Goal: Task Accomplishment & Management: Manage account settings

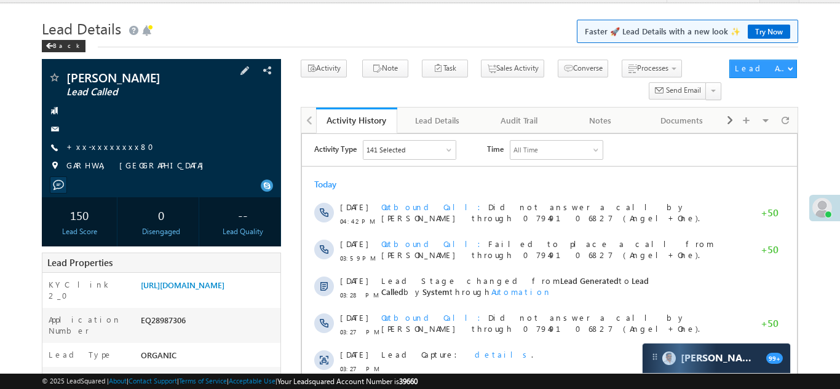
scroll to position [41, 0]
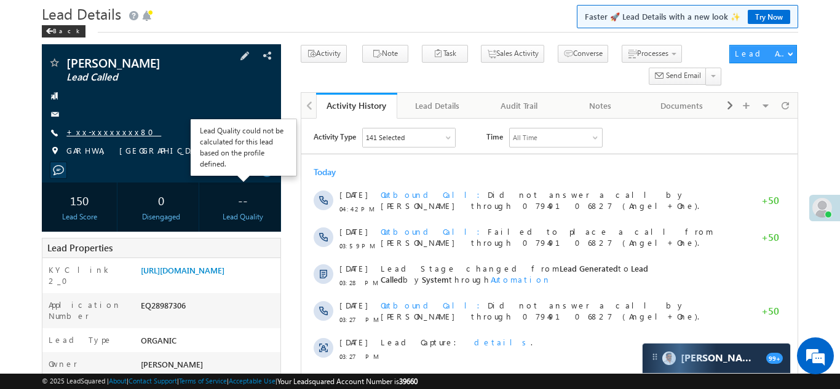
click at [103, 134] on link "+xx-xxxxxxxx80" at bounding box center [113, 132] width 95 height 10
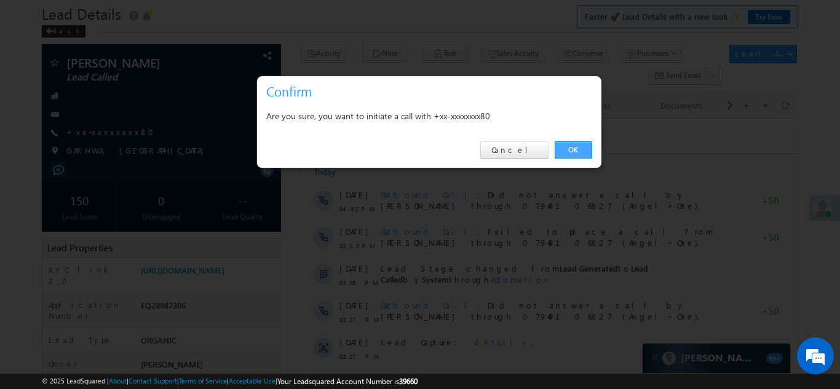
click at [570, 149] on link "OK" at bounding box center [574, 149] width 38 height 17
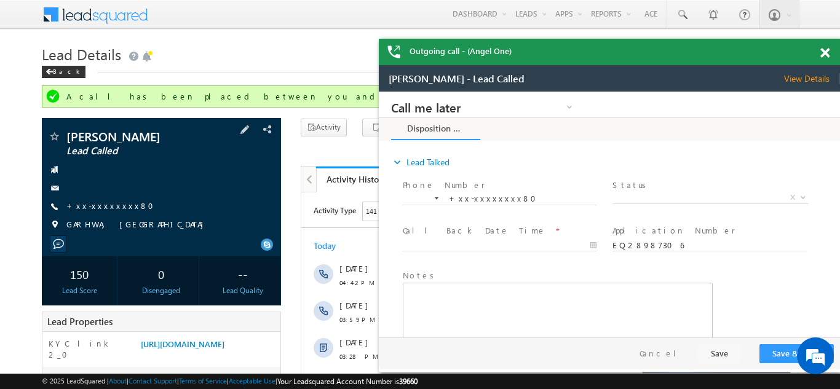
scroll to position [0, 0]
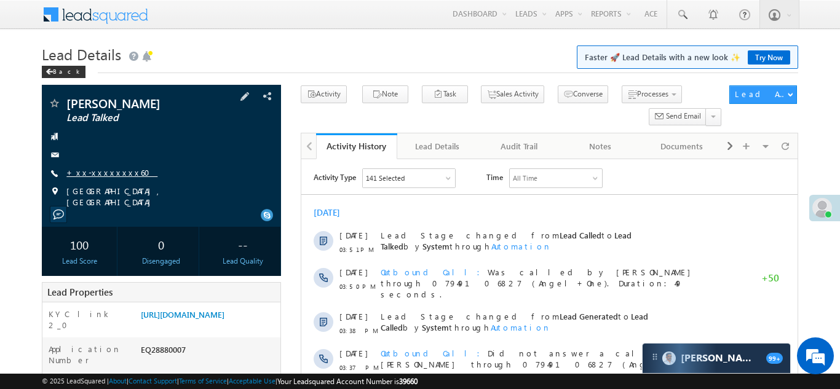
click at [93, 173] on link "+xx-xxxxxxxx60" at bounding box center [111, 172] width 91 height 10
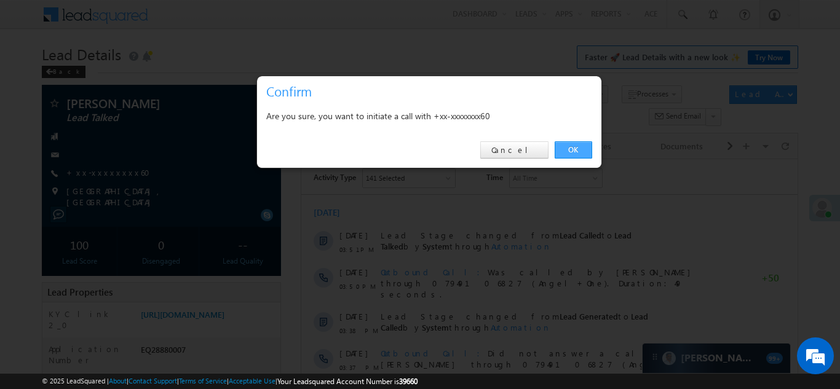
click at [569, 151] on link "OK" at bounding box center [574, 149] width 38 height 17
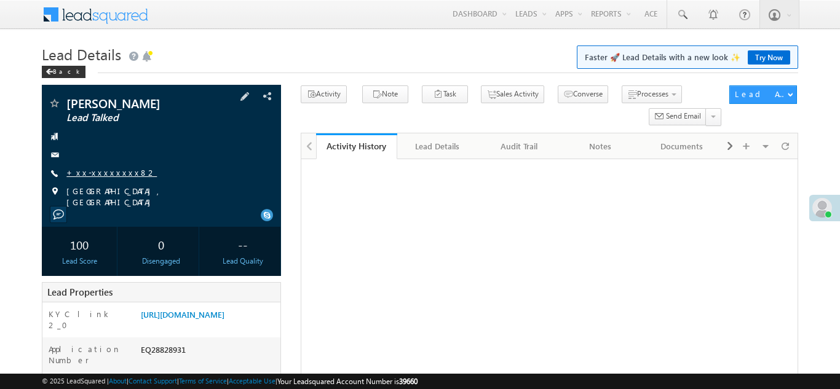
click at [97, 172] on link "+xx-xxxxxxxx82" at bounding box center [111, 172] width 90 height 10
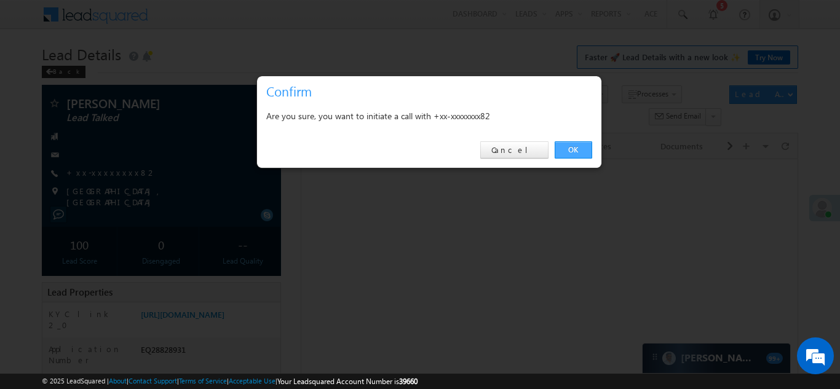
click at [571, 146] on link "OK" at bounding box center [574, 149] width 38 height 17
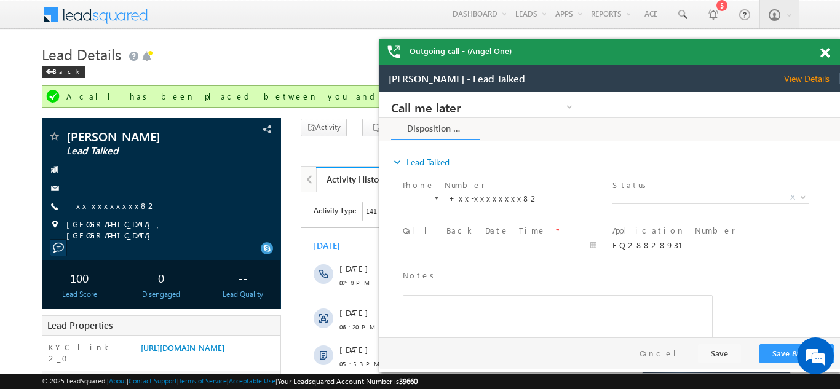
click at [824, 54] on span at bounding box center [824, 53] width 9 height 10
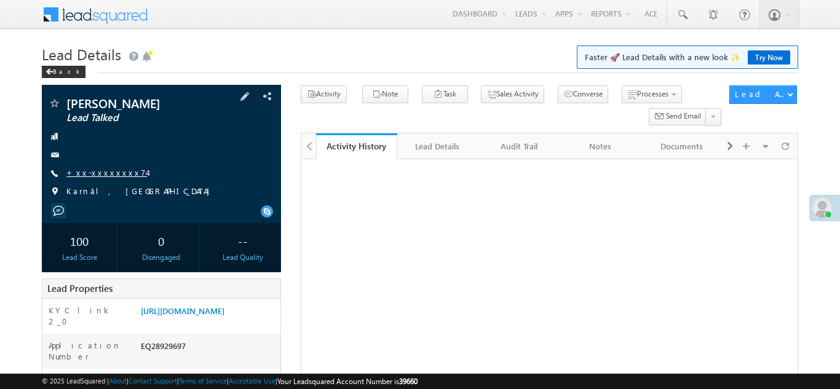
click at [93, 170] on link "+xx-xxxxxxxx74" at bounding box center [106, 172] width 81 height 10
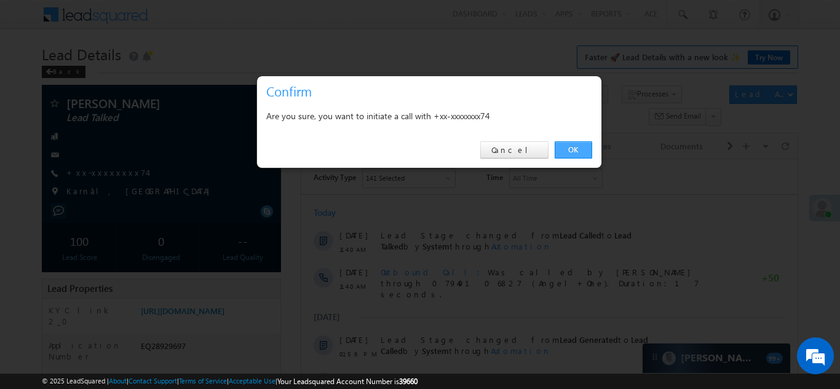
click at [574, 149] on link "OK" at bounding box center [574, 149] width 38 height 17
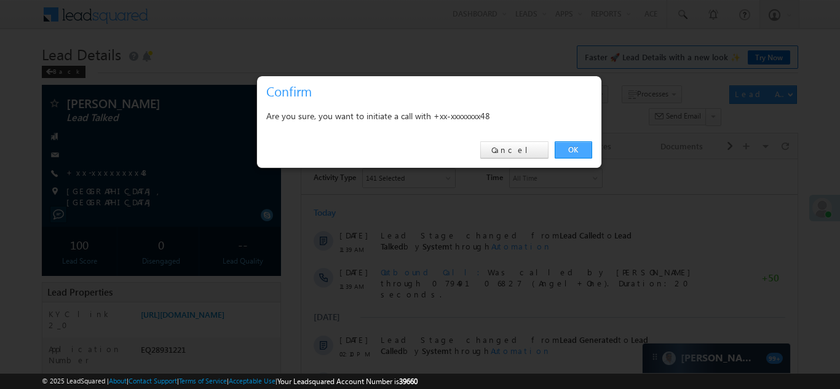
click at [570, 147] on link "OK" at bounding box center [574, 149] width 38 height 17
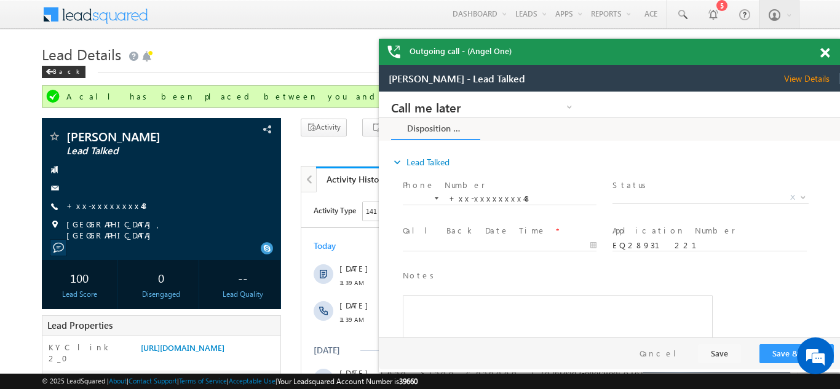
click at [827, 55] on span at bounding box center [824, 53] width 9 height 10
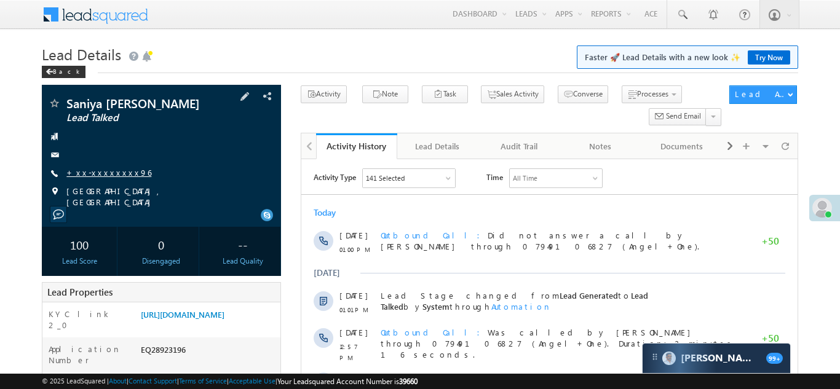
click at [101, 169] on link "+xx-xxxxxxxx96" at bounding box center [108, 172] width 85 height 10
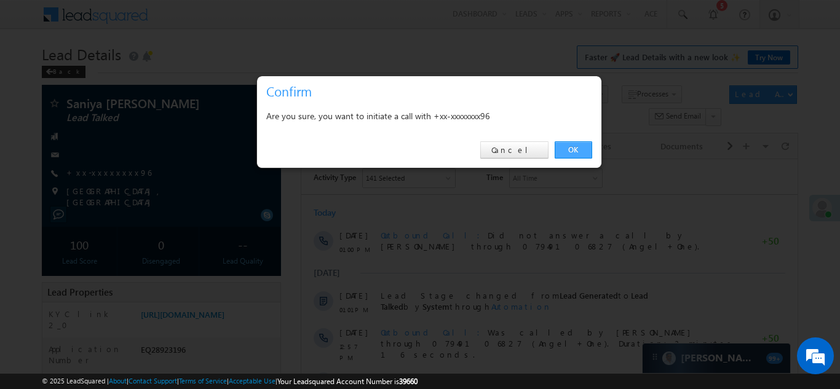
click at [573, 148] on link "OK" at bounding box center [574, 149] width 38 height 17
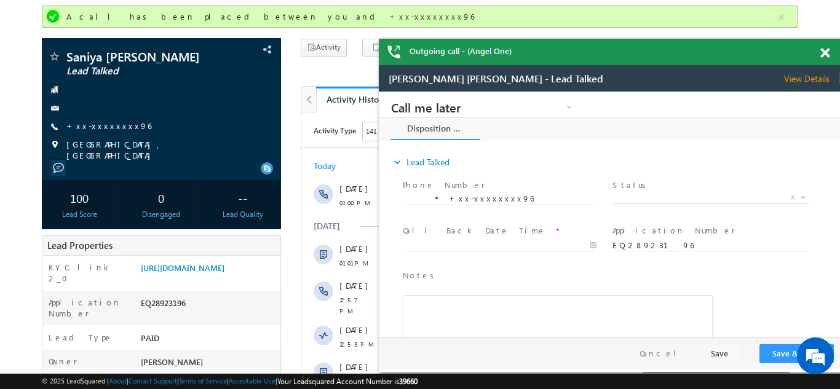
scroll to position [81, 0]
click at [821, 50] on span at bounding box center [824, 53] width 9 height 10
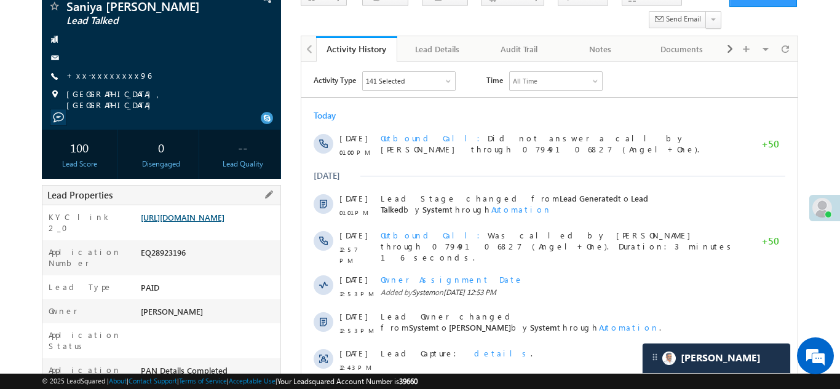
scroll to position [132, 0]
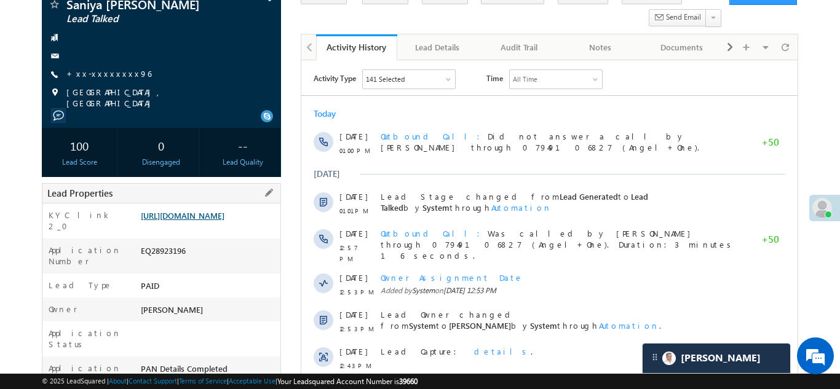
click at [207, 221] on link "https://angelbroking1-pk3em7sa.customui-test.leadsquared.com?leadId=e785bcd9-0d…" at bounding box center [183, 215] width 84 height 10
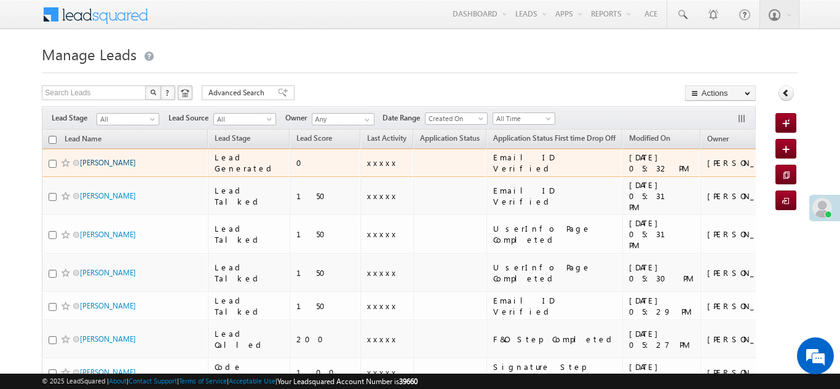
click at [92, 164] on link "Rajesh" at bounding box center [108, 162] width 56 height 9
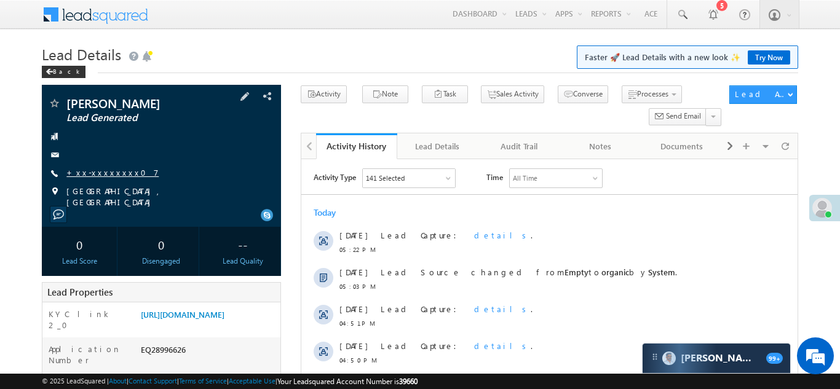
click at [103, 169] on link "+xx-xxxxxxxx07" at bounding box center [112, 172] width 92 height 10
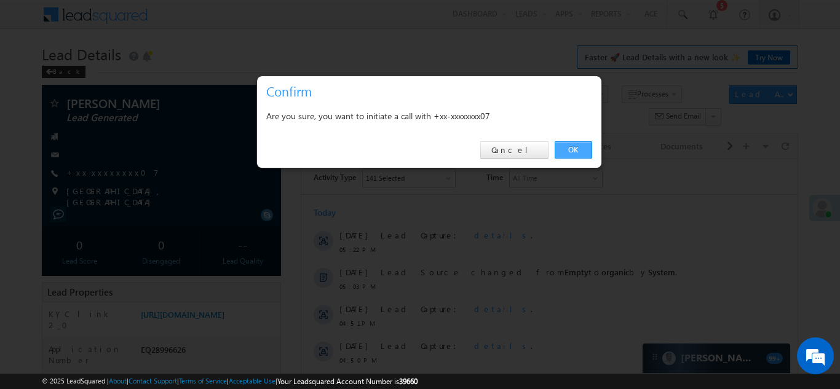
click at [574, 147] on link "OK" at bounding box center [574, 149] width 38 height 17
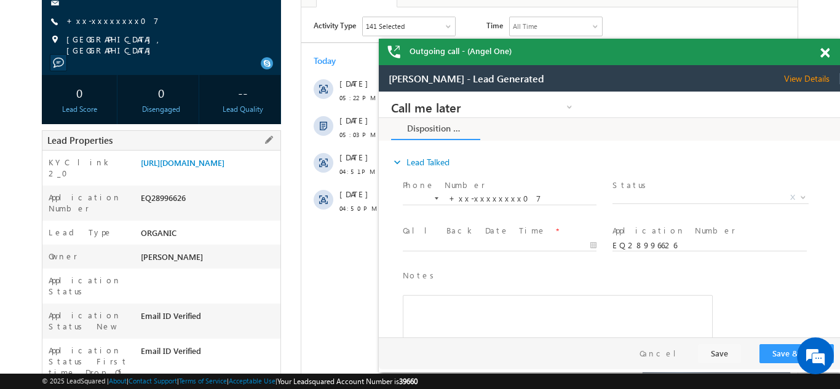
scroll to position [173, 0]
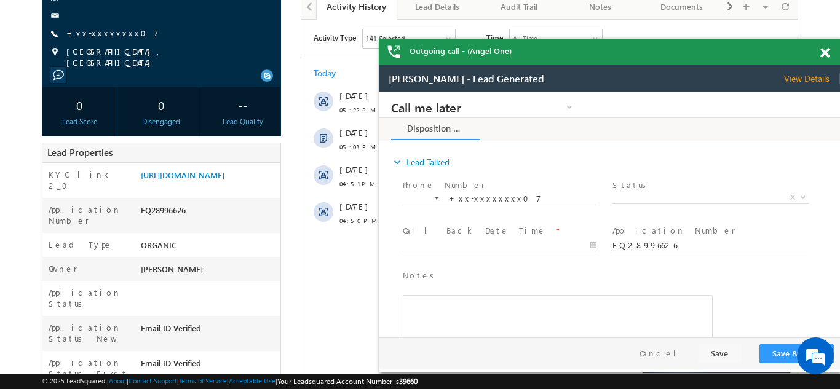
click at [827, 53] on span at bounding box center [824, 53] width 9 height 10
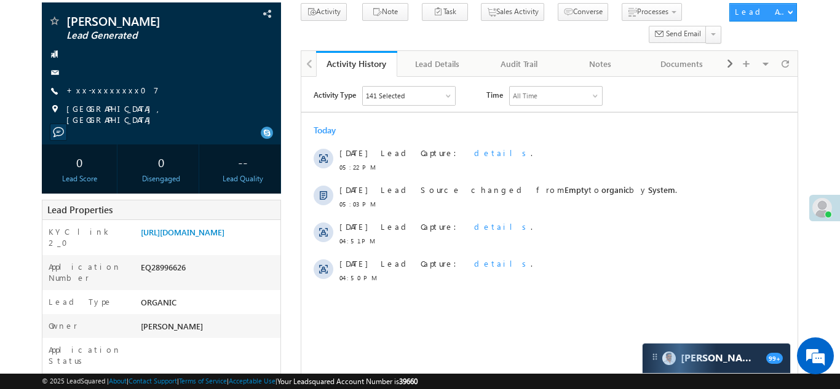
scroll to position [0, 0]
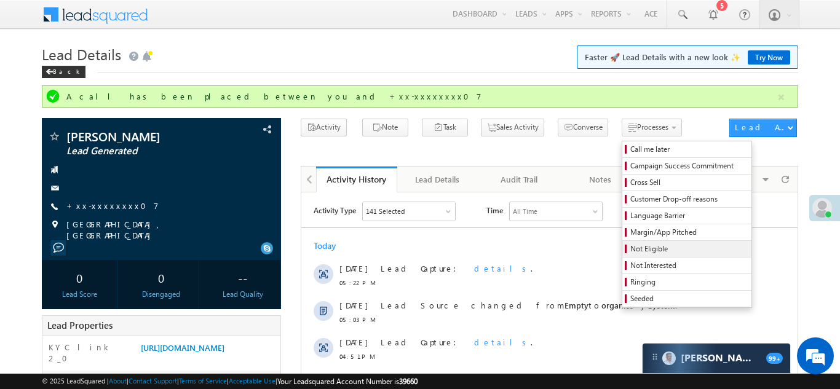
click at [630, 247] on span "Not Eligible" at bounding box center [688, 249] width 117 height 11
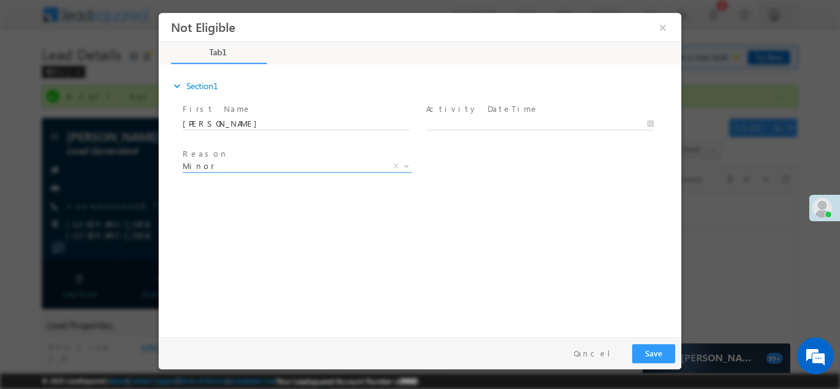
click at [260, 163] on span "Minor" at bounding box center [283, 165] width 200 height 11
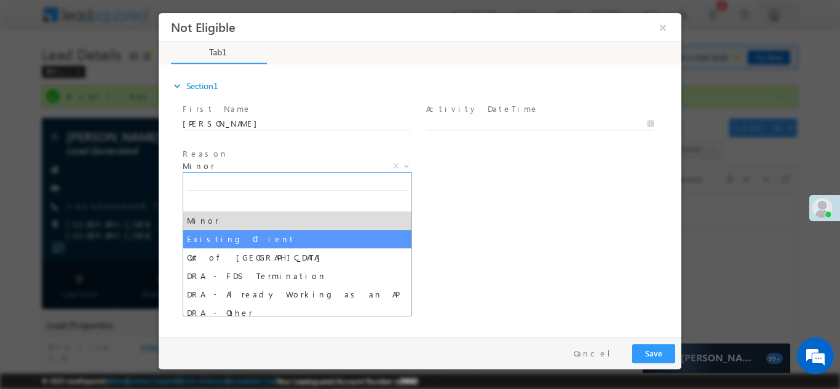
select select "Existing Client"
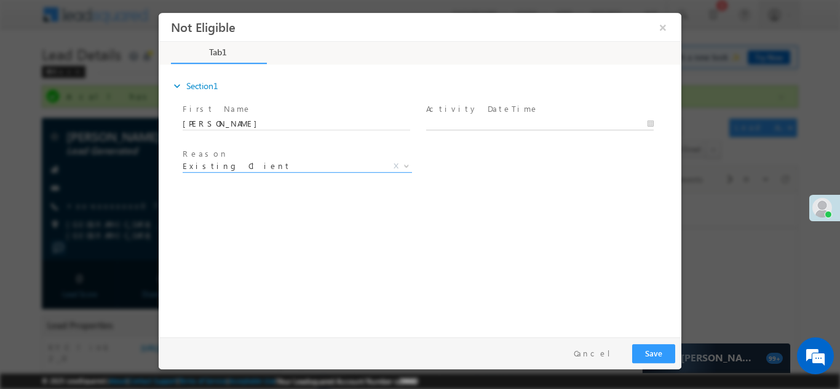
type input "09/15/25 5:34 PM"
click at [520, 122] on input "09/15/25 5:34 PM" at bounding box center [540, 123] width 228 height 12
click at [603, 185] on div "Reason * Minor Existing Client Out of India DRA - FDS Termination DRA - Already…" at bounding box center [430, 168] width 501 height 46
click at [654, 354] on button "Save" at bounding box center [653, 353] width 43 height 19
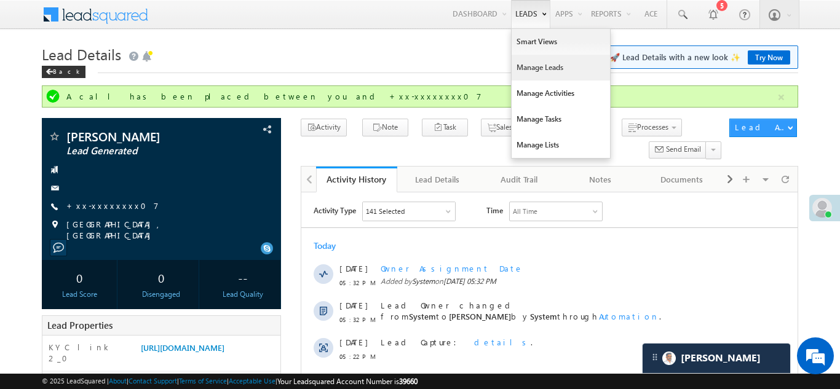
click at [531, 66] on link "Manage Leads" at bounding box center [561, 68] width 98 height 26
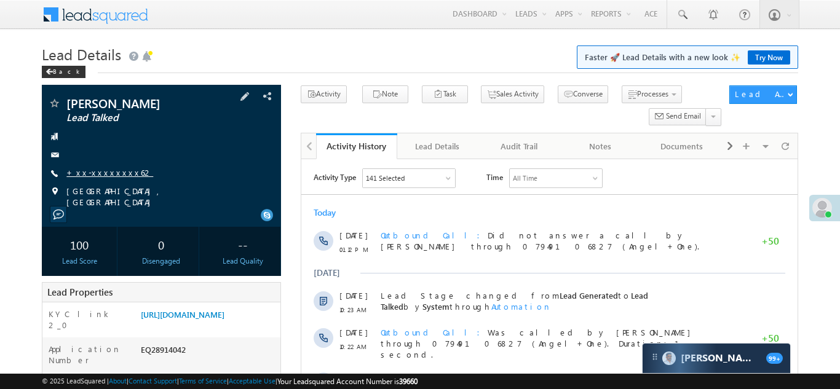
click at [97, 173] on link "+xx-xxxxxxxx62" at bounding box center [109, 172] width 87 height 10
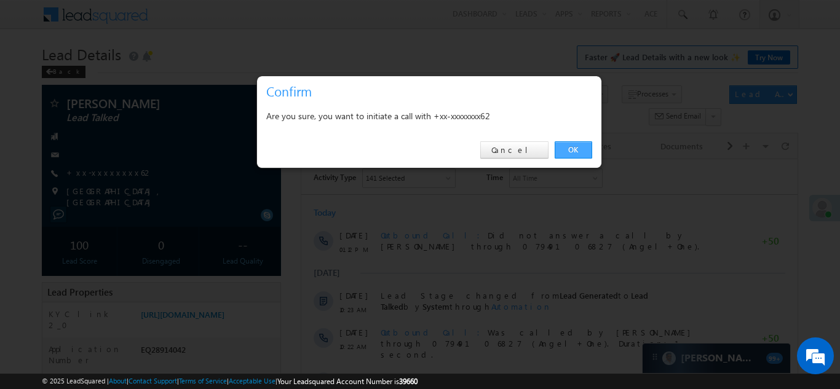
click at [564, 148] on link "OK" at bounding box center [574, 149] width 38 height 17
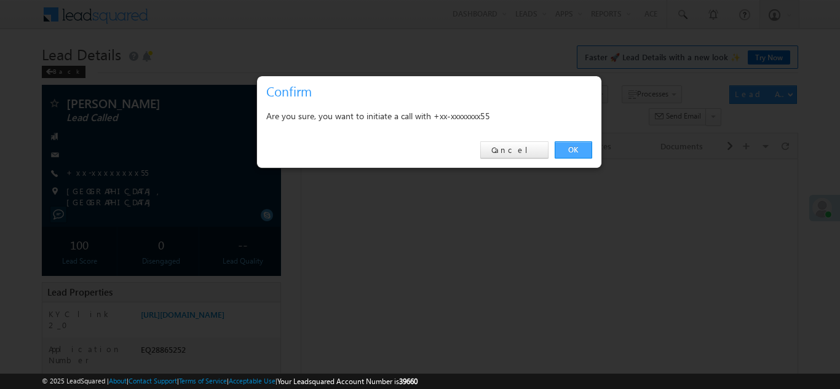
click at [574, 152] on link "OK" at bounding box center [574, 149] width 38 height 17
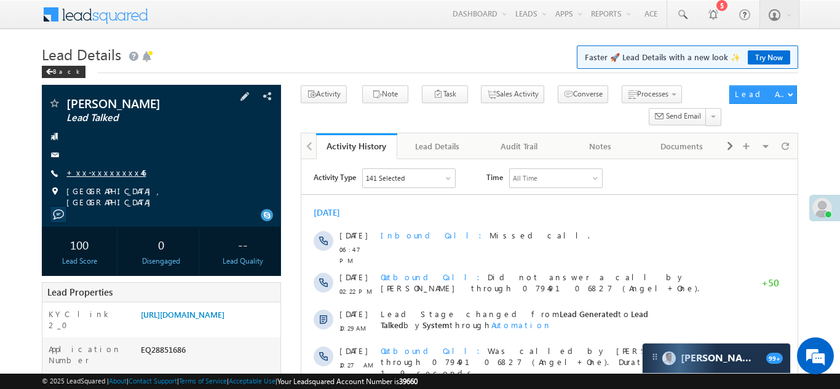
click at [82, 172] on link "+xx-xxxxxxxx46" at bounding box center [105, 172] width 79 height 10
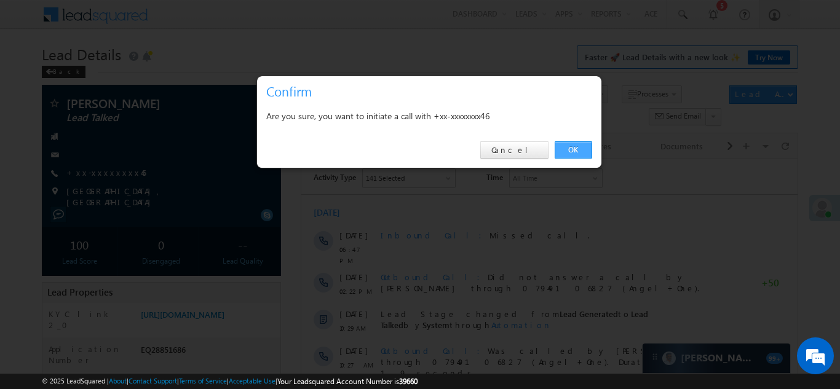
click at [567, 153] on link "OK" at bounding box center [574, 149] width 38 height 17
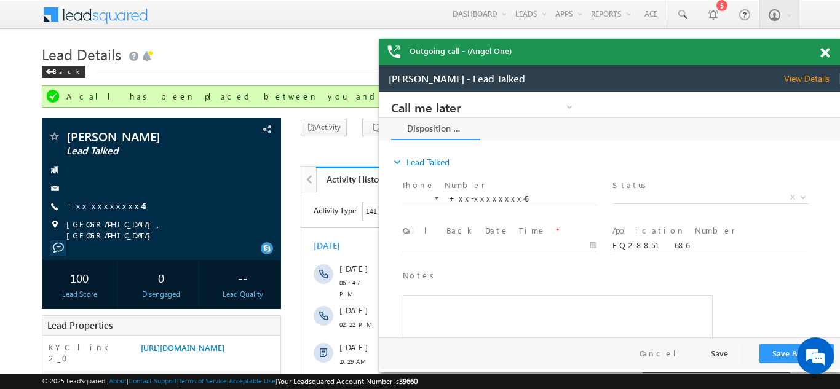
click at [821, 57] on span at bounding box center [824, 53] width 9 height 10
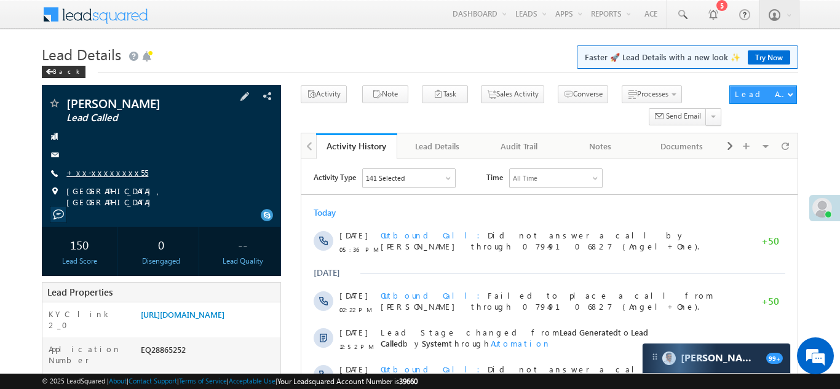
click at [92, 175] on link "+xx-xxxxxxxx55" at bounding box center [107, 172] width 82 height 10
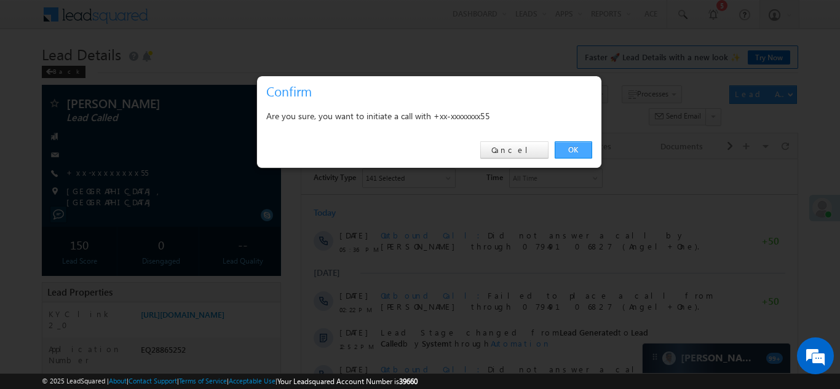
click at [571, 150] on link "OK" at bounding box center [574, 149] width 38 height 17
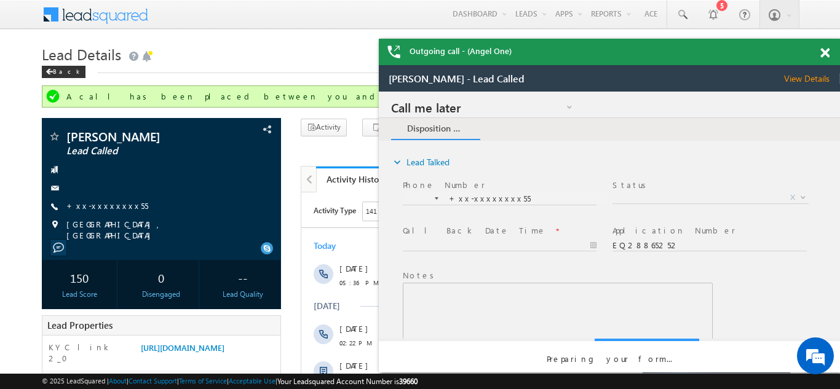
click at [822, 55] on span at bounding box center [824, 53] width 9 height 10
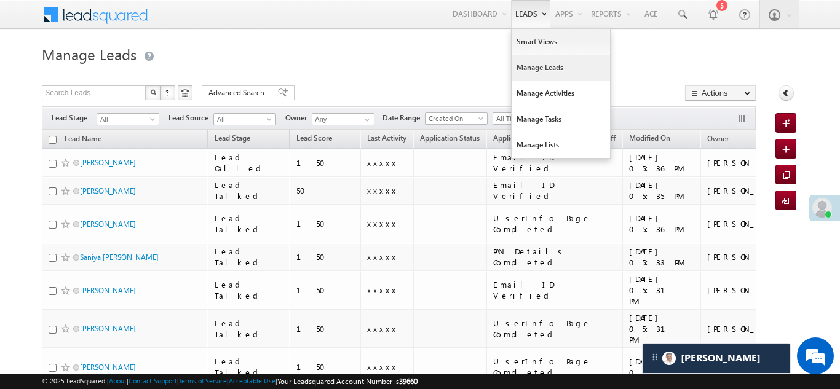
click at [517, 70] on link "Manage Leads" at bounding box center [561, 68] width 98 height 26
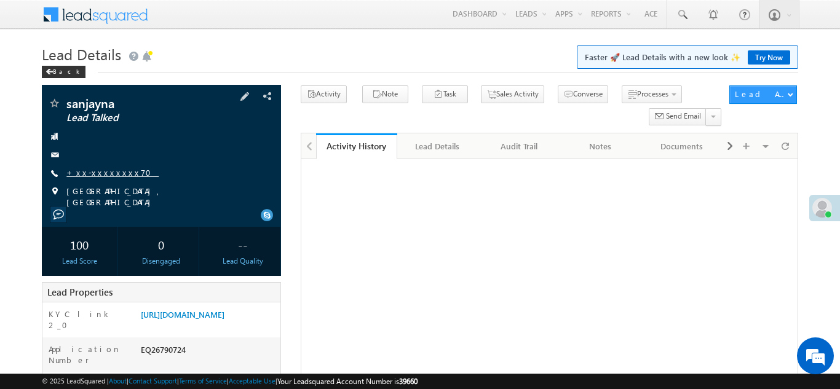
click at [104, 173] on link "+xx-xxxxxxxx70" at bounding box center [112, 172] width 92 height 10
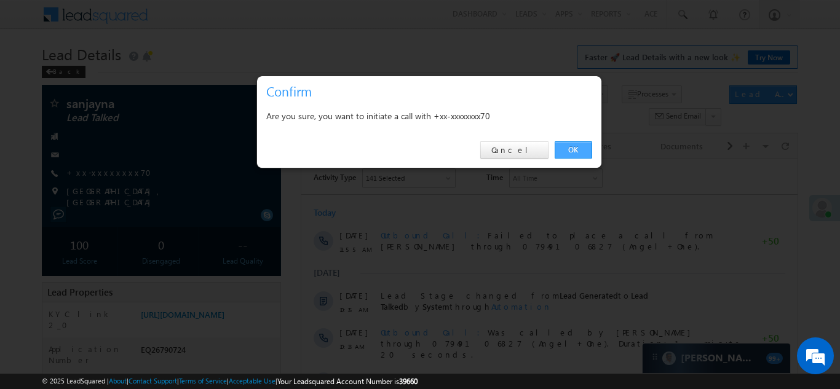
click at [574, 148] on link "OK" at bounding box center [574, 149] width 38 height 17
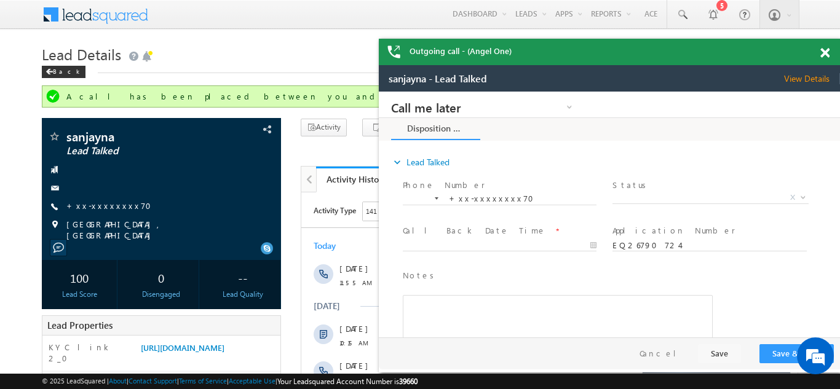
click at [825, 50] on span at bounding box center [824, 53] width 9 height 10
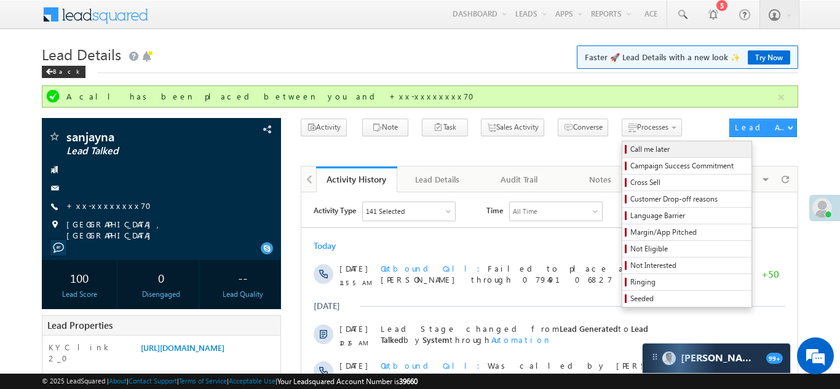
click at [630, 147] on span "Call me later" at bounding box center [688, 149] width 117 height 11
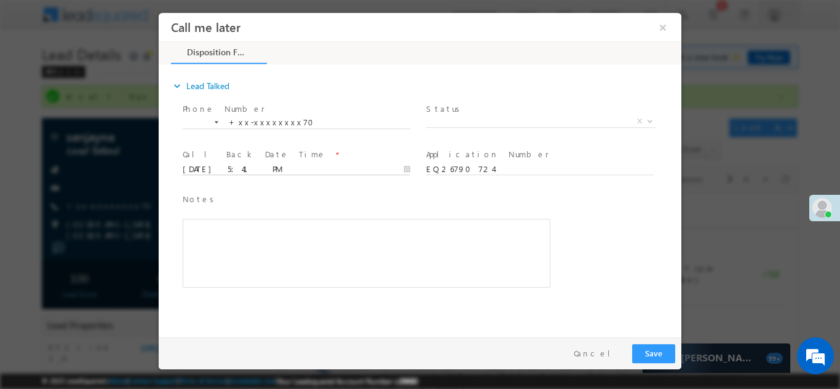
click at [251, 170] on body "Call me later ×" at bounding box center [420, 171] width 523 height 319
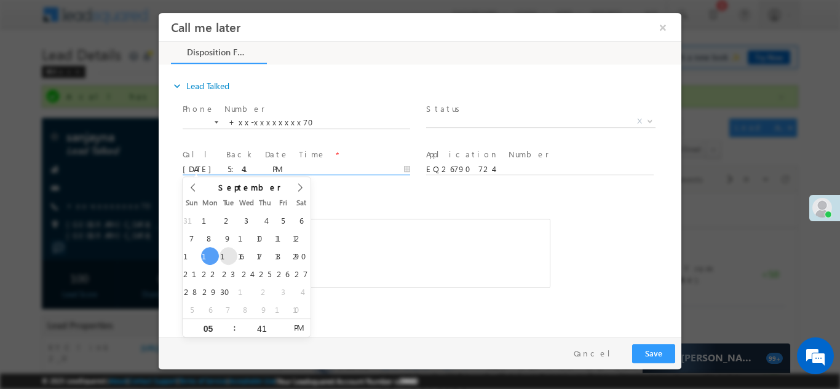
type input "09/16/25 5:41 PM"
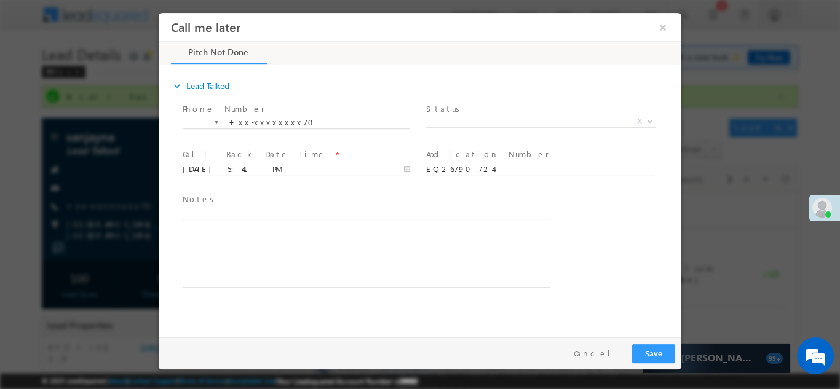
click at [464, 208] on div "Notes * Editor toolbars Basic Styles Bold Italic Underline Paragraph Insert/Rem…" at bounding box center [367, 240] width 368 height 95
click at [648, 351] on button "Save" at bounding box center [653, 353] width 43 height 19
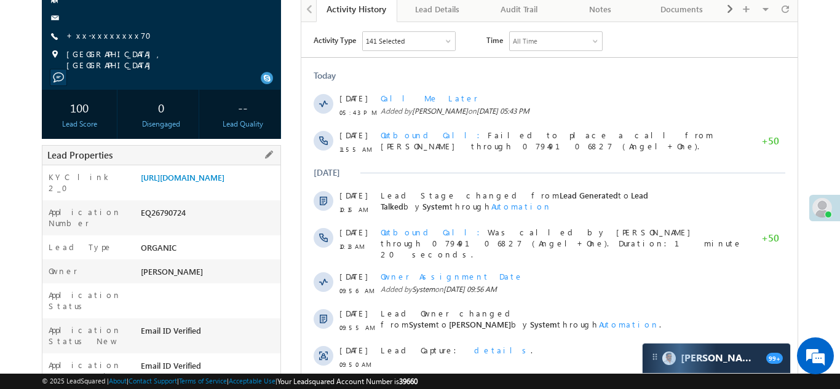
scroll to position [178, 0]
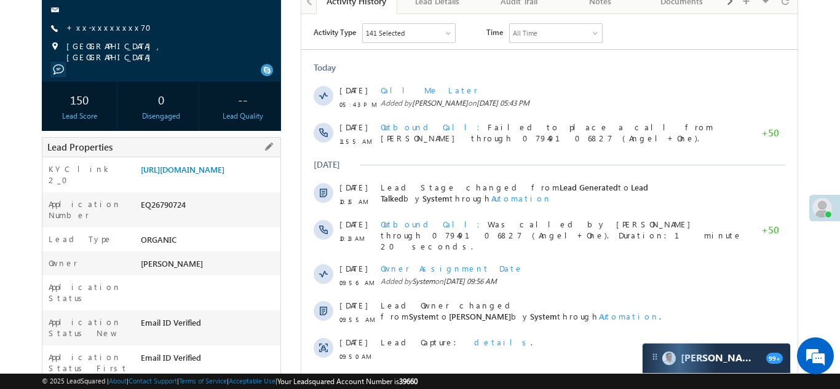
copy div "EQ26790724"
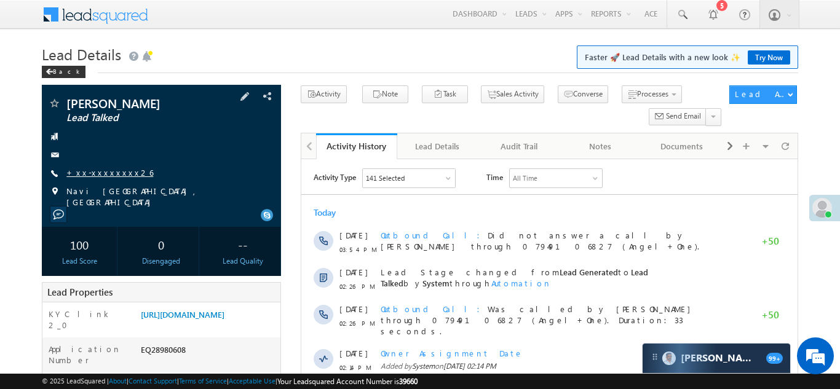
click at [105, 170] on link "+xx-xxxxxxxx26" at bounding box center [109, 172] width 87 height 10
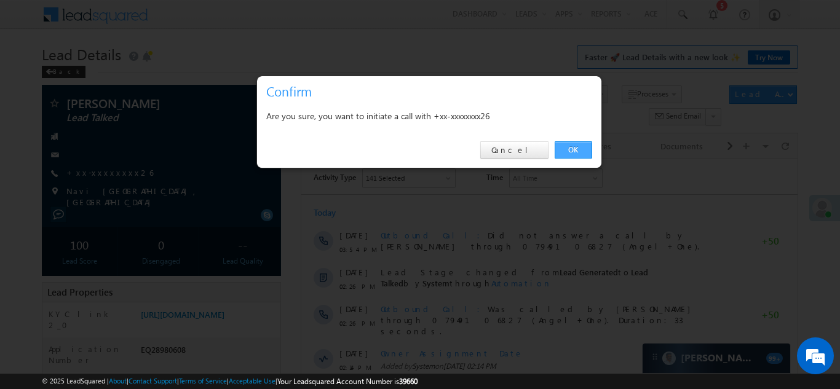
click at [570, 148] on link "OK" at bounding box center [574, 149] width 38 height 17
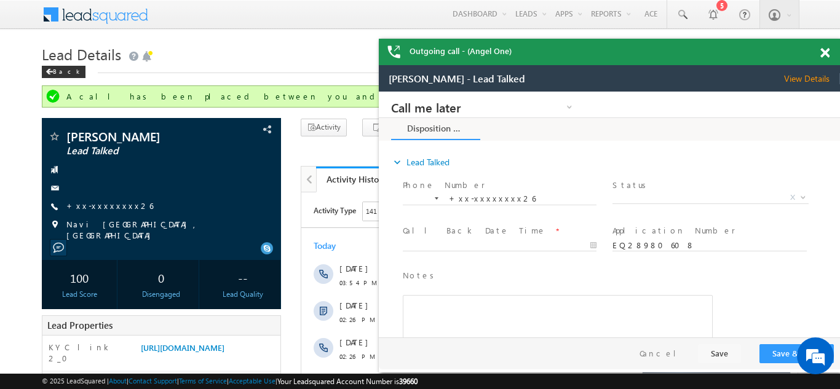
click at [825, 51] on span at bounding box center [824, 53] width 9 height 10
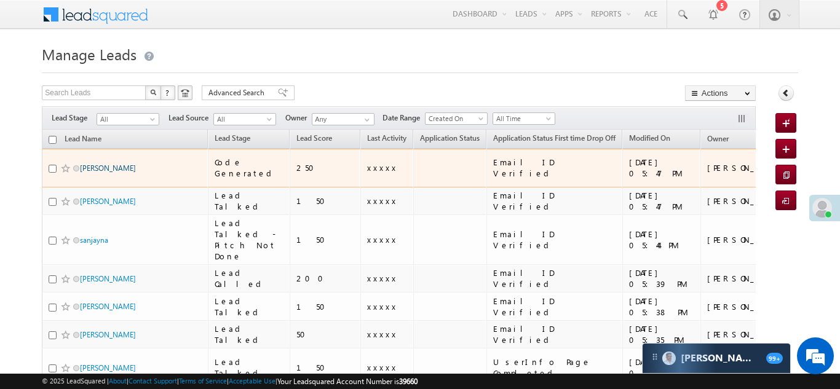
click at [105, 165] on link "[PERSON_NAME]" at bounding box center [108, 168] width 56 height 9
click at [107, 164] on link "[PERSON_NAME]" at bounding box center [108, 168] width 56 height 9
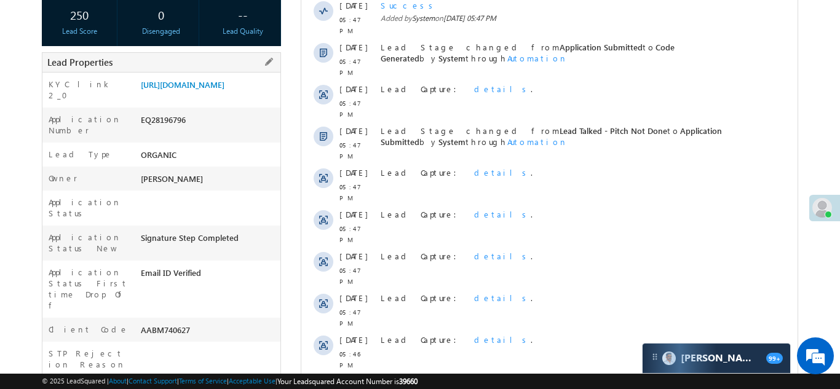
scroll to position [306, 0]
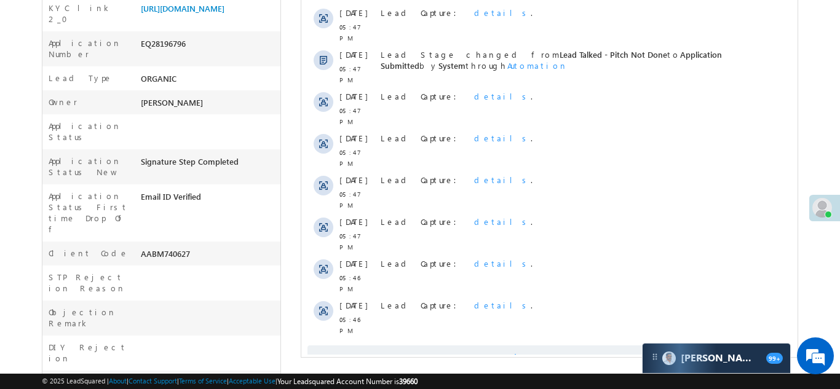
click at [478, 346] on span "Show More" at bounding box center [549, 358] width 484 height 25
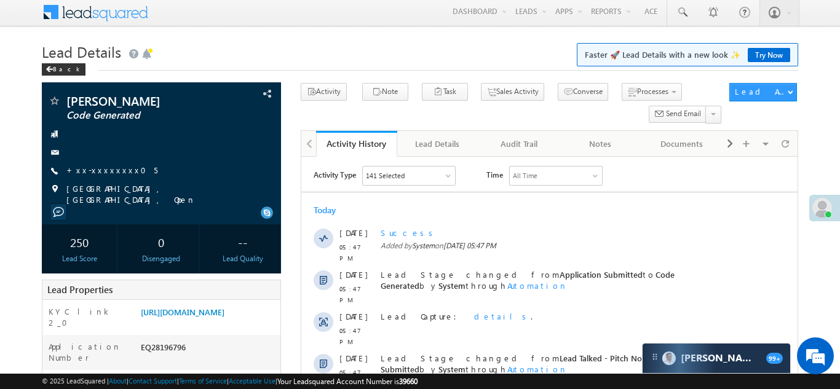
scroll to position [0, 0]
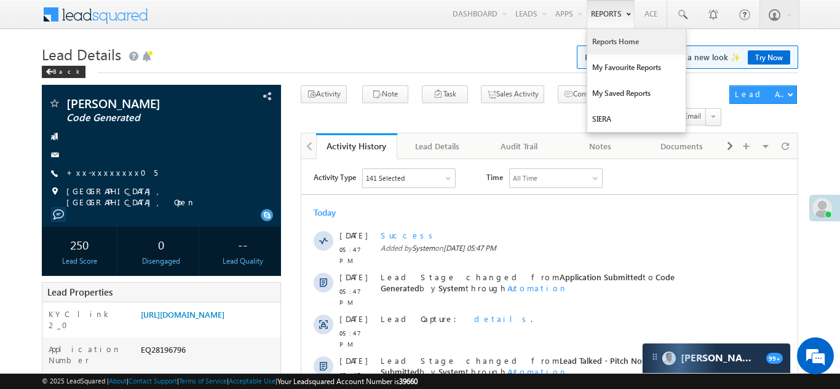
click at [616, 41] on link "Reports Home" at bounding box center [636, 42] width 98 height 26
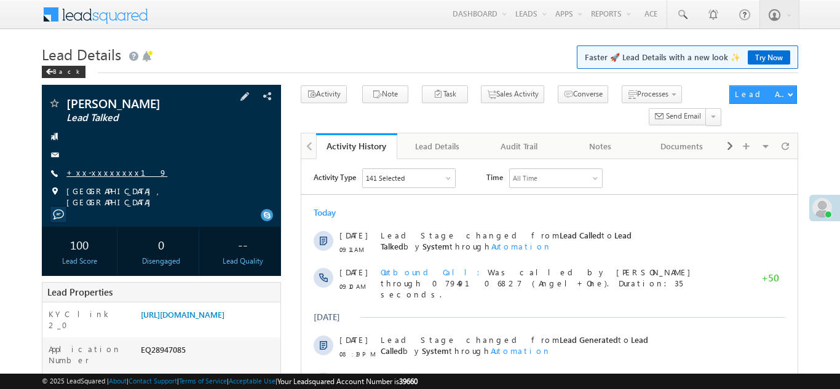
click at [99, 170] on link "+xx-xxxxxxxx19" at bounding box center [116, 172] width 101 height 10
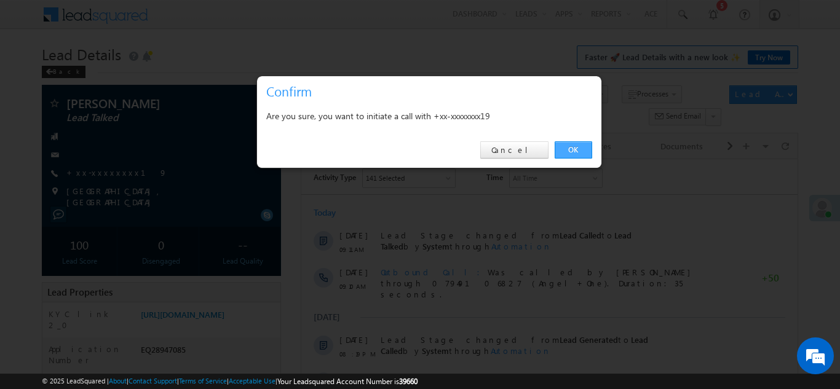
click at [570, 149] on link "OK" at bounding box center [574, 149] width 38 height 17
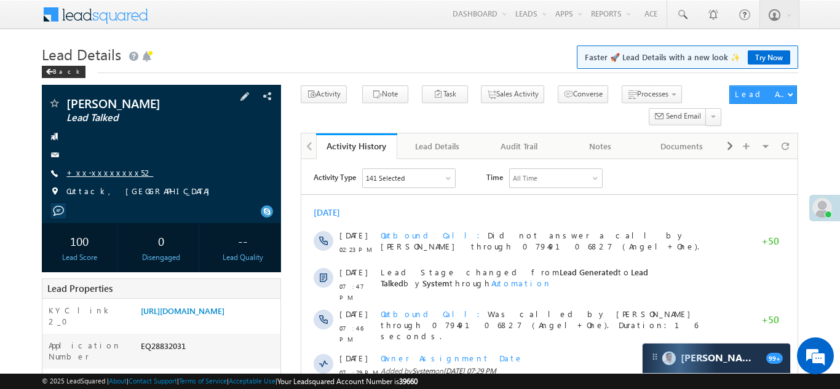
click at [101, 172] on link "+xx-xxxxxxxx52" at bounding box center [109, 172] width 87 height 10
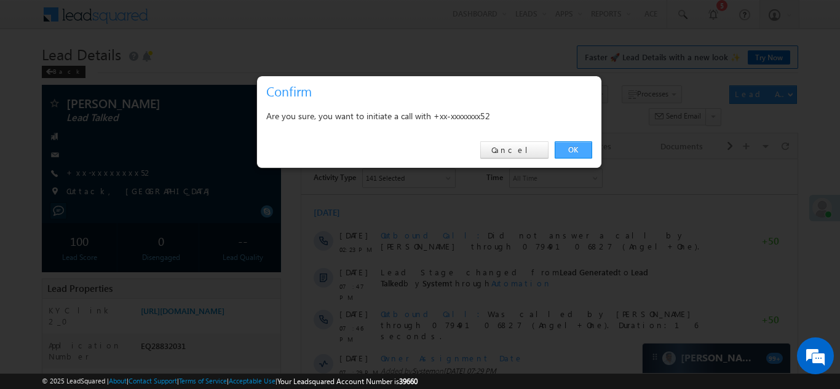
click at [568, 148] on link "OK" at bounding box center [574, 149] width 38 height 17
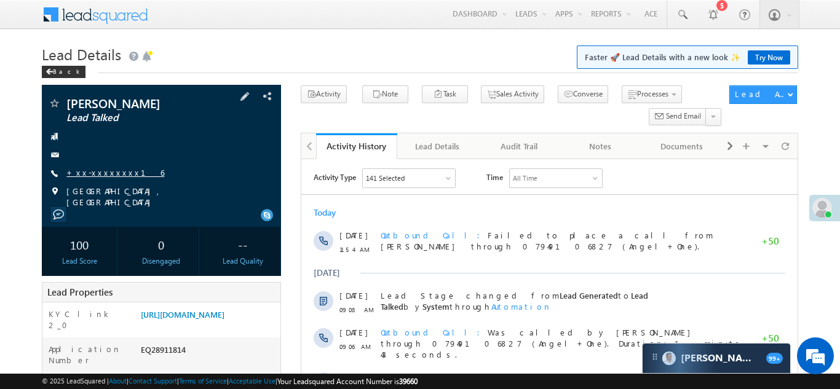
click at [104, 178] on link "+xx-xxxxxxxx16" at bounding box center [115, 172] width 98 height 10
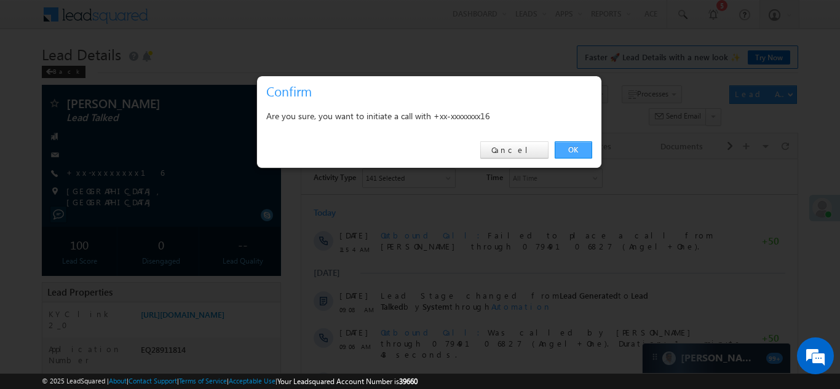
click at [573, 148] on link "OK" at bounding box center [574, 149] width 38 height 17
